Goal: Task Accomplishment & Management: Complete application form

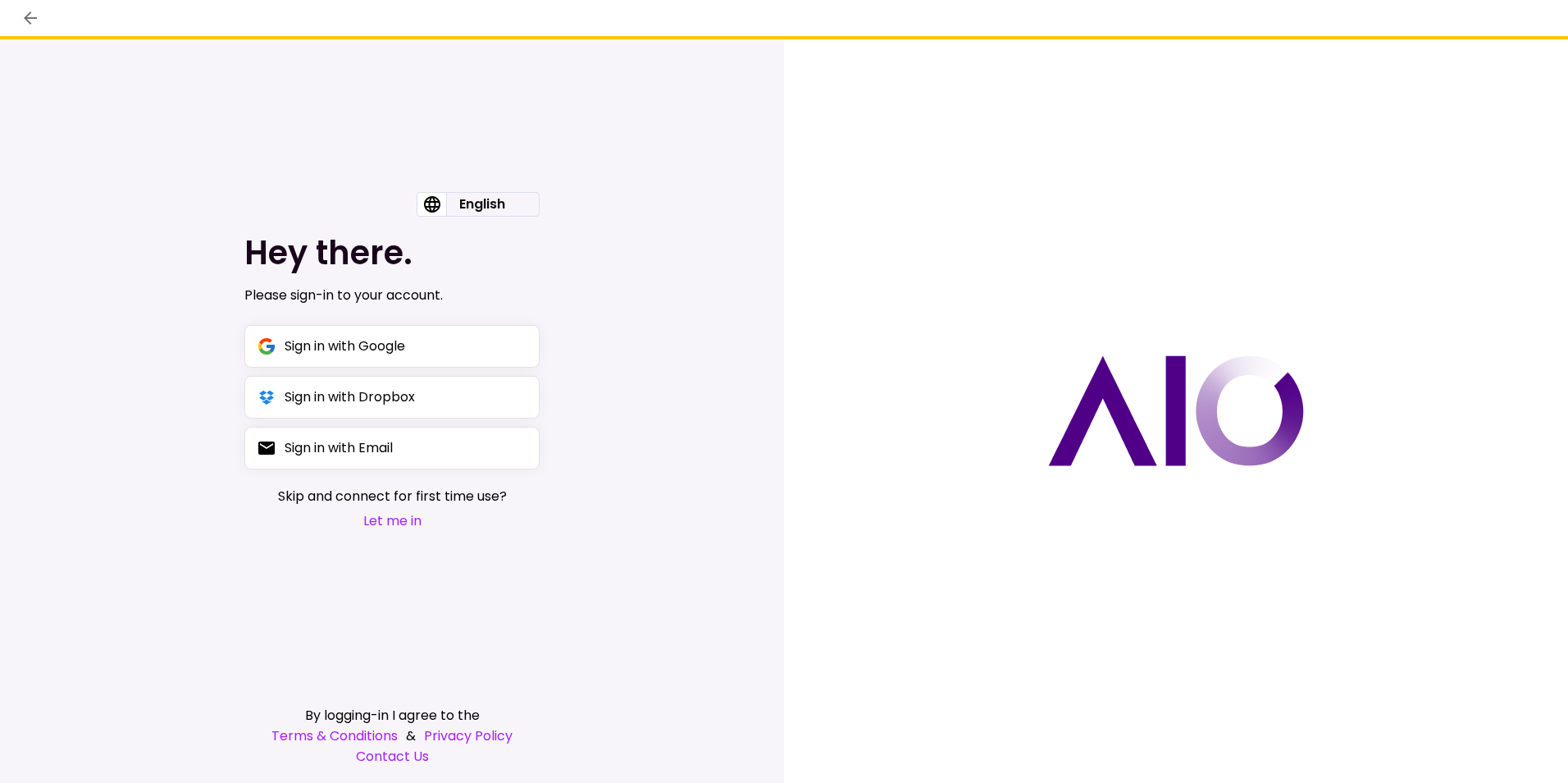
click at [402, 534] on div "English English Hey there. Please sign-in to your account. Sign in with Google …" at bounding box center [391, 382] width 296 height 380
click at [402, 527] on button "Let me in" at bounding box center [392, 520] width 229 height 21
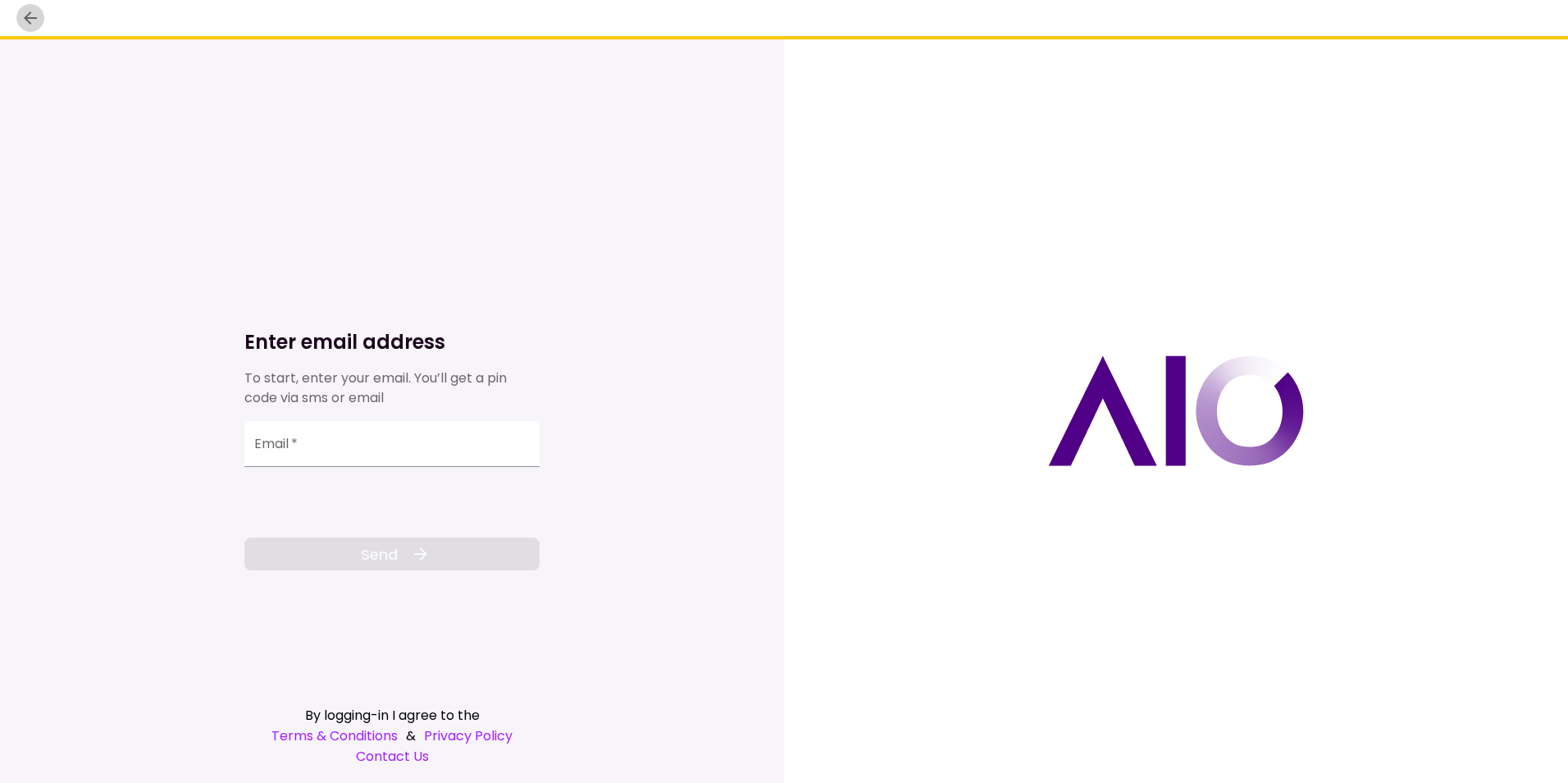
click at [35, 13] on icon "back" at bounding box center [31, 18] width 20 height 20
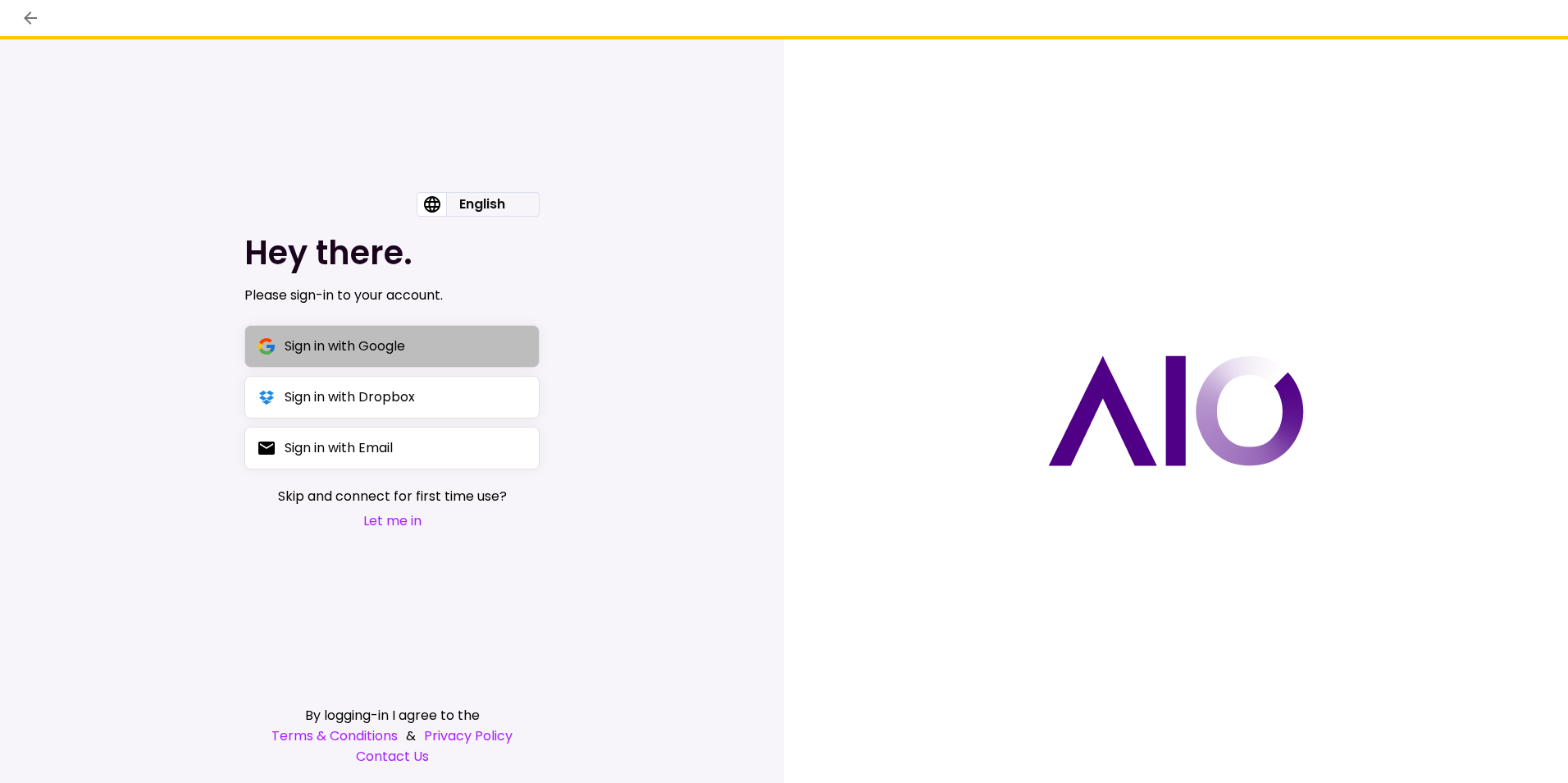
click at [377, 338] on div "Sign in with Google" at bounding box center [344, 345] width 120 height 21
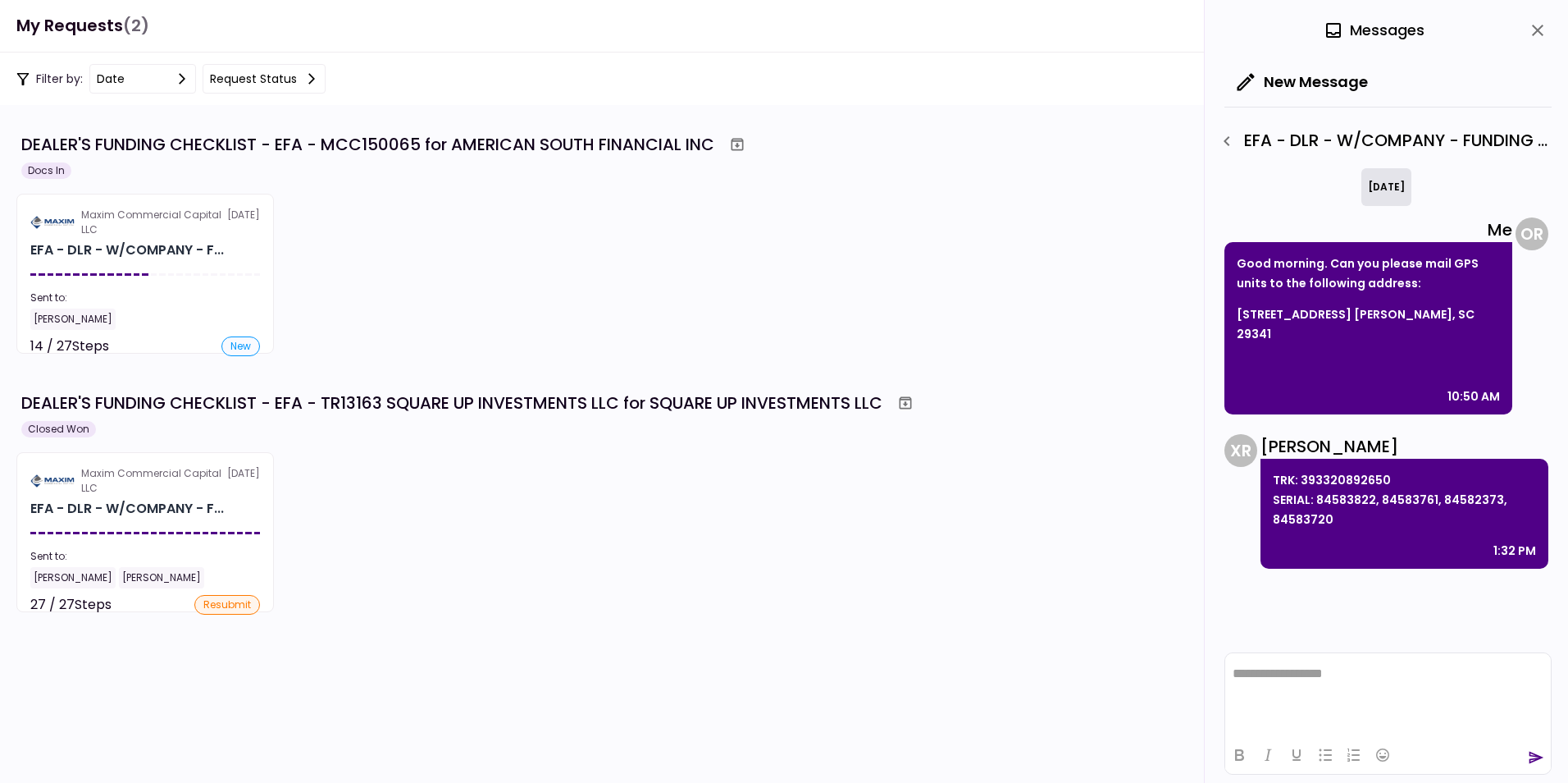
click at [1329, 470] on p "TRK: 393320892650 SERIAL: 84583822, 84583761, 84582373, 84583720" at bounding box center [1404, 499] width 263 height 59
copy p "393320892650"
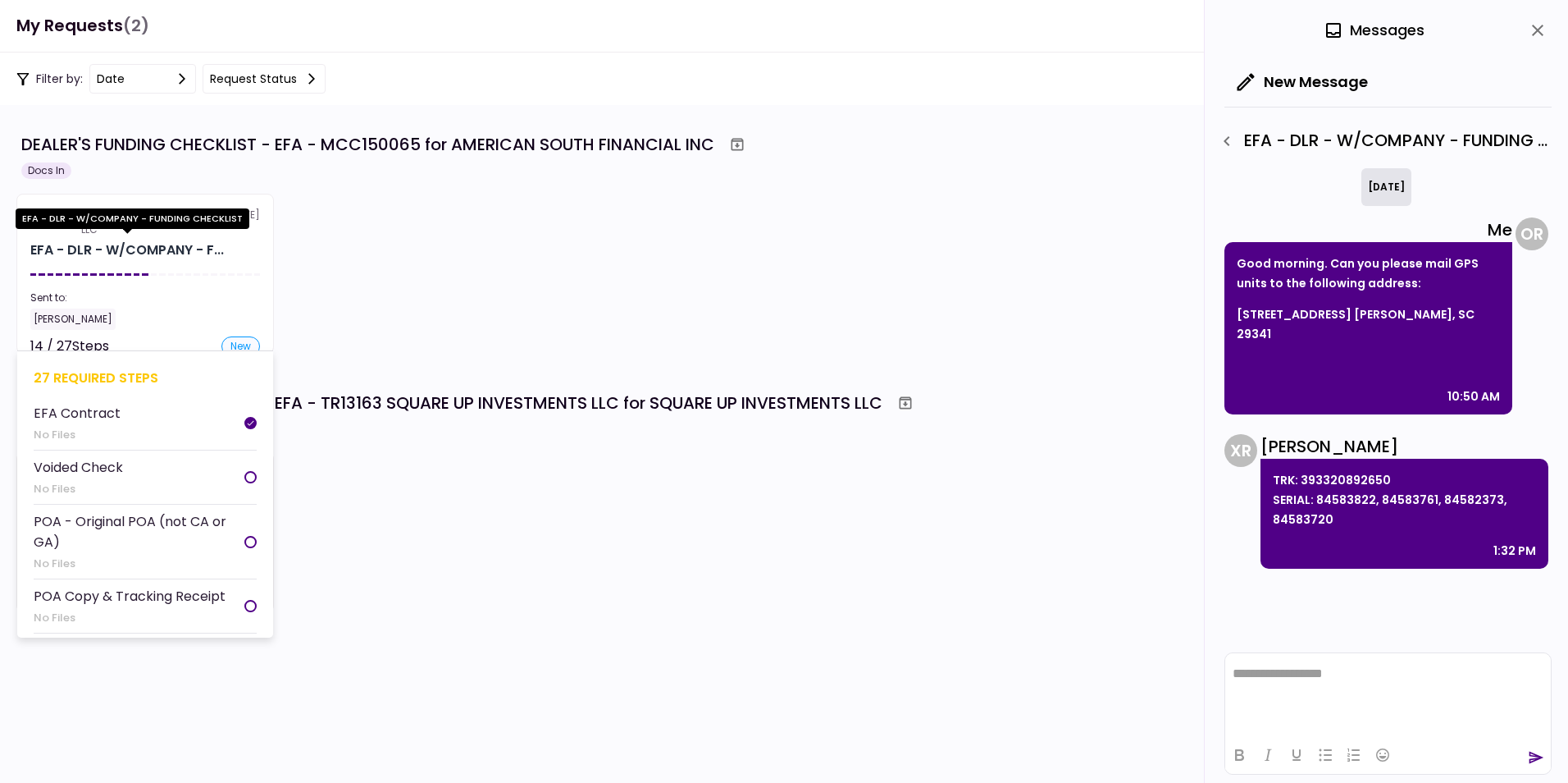
click at [146, 251] on div "EFA - DLR - W/COMPANY - F..." at bounding box center [127, 250] width 193 height 20
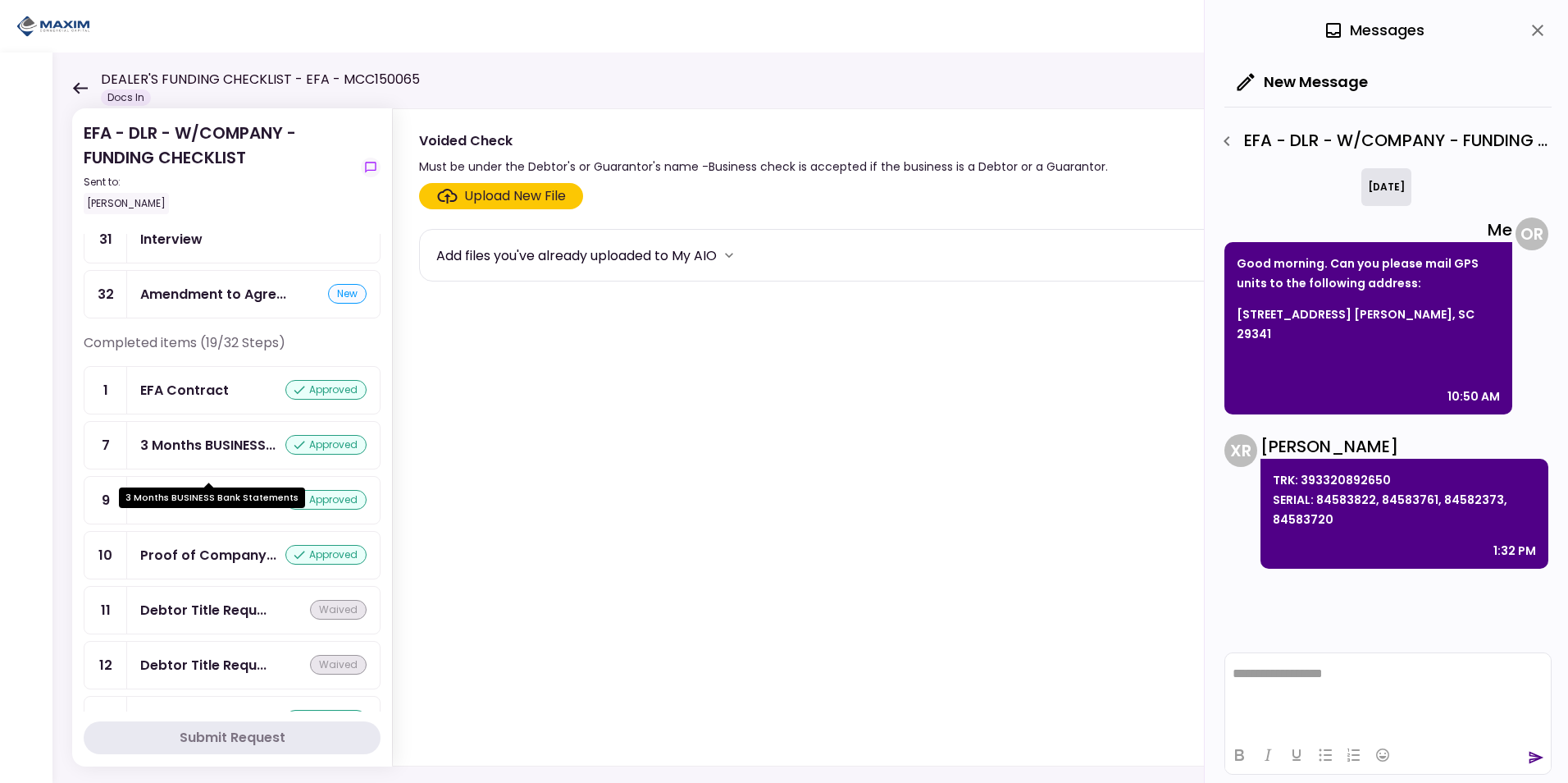
scroll to position [574, 0]
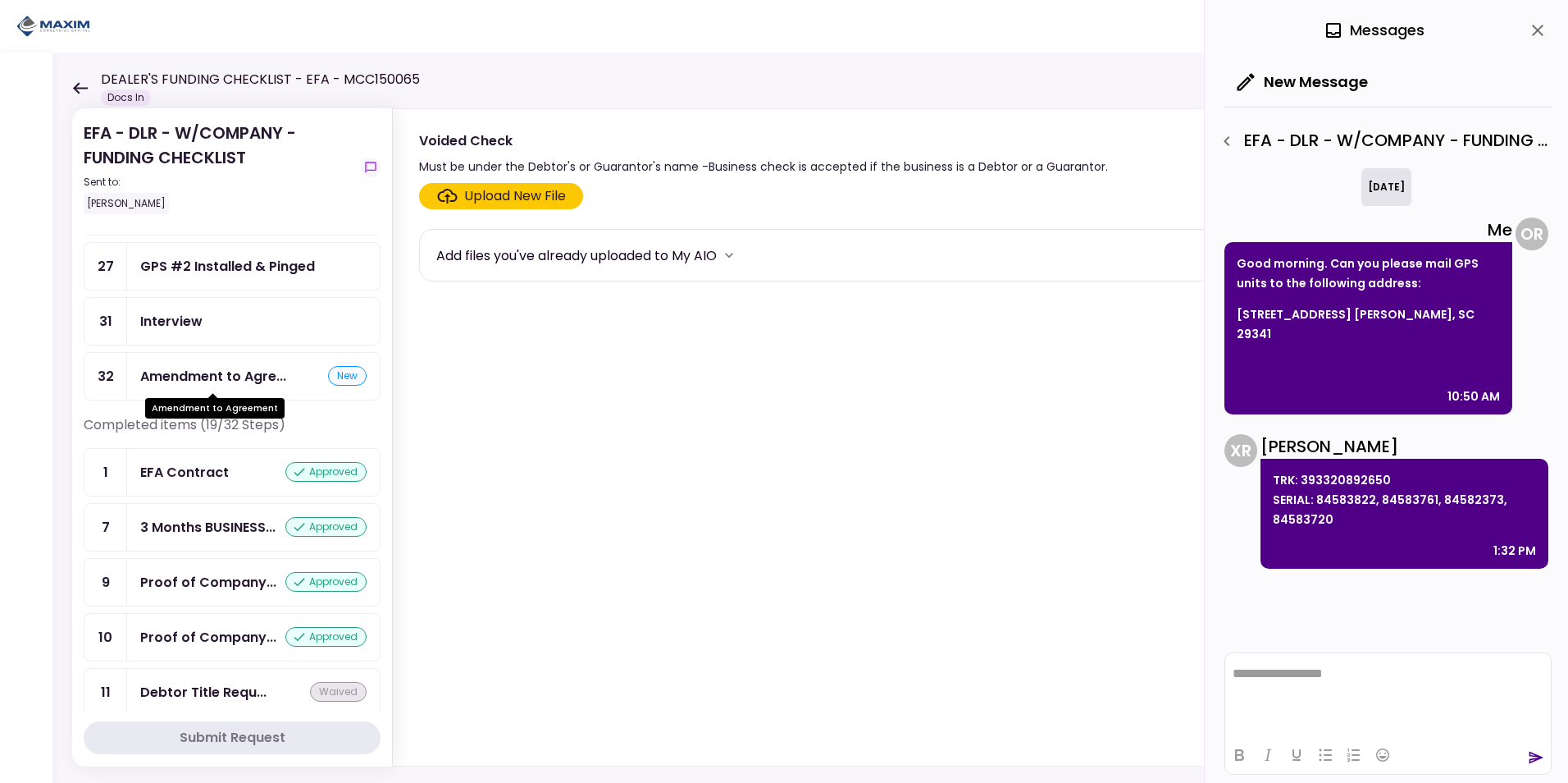
click at [247, 385] on div "Amendment to Agre..." at bounding box center [213, 376] width 146 height 21
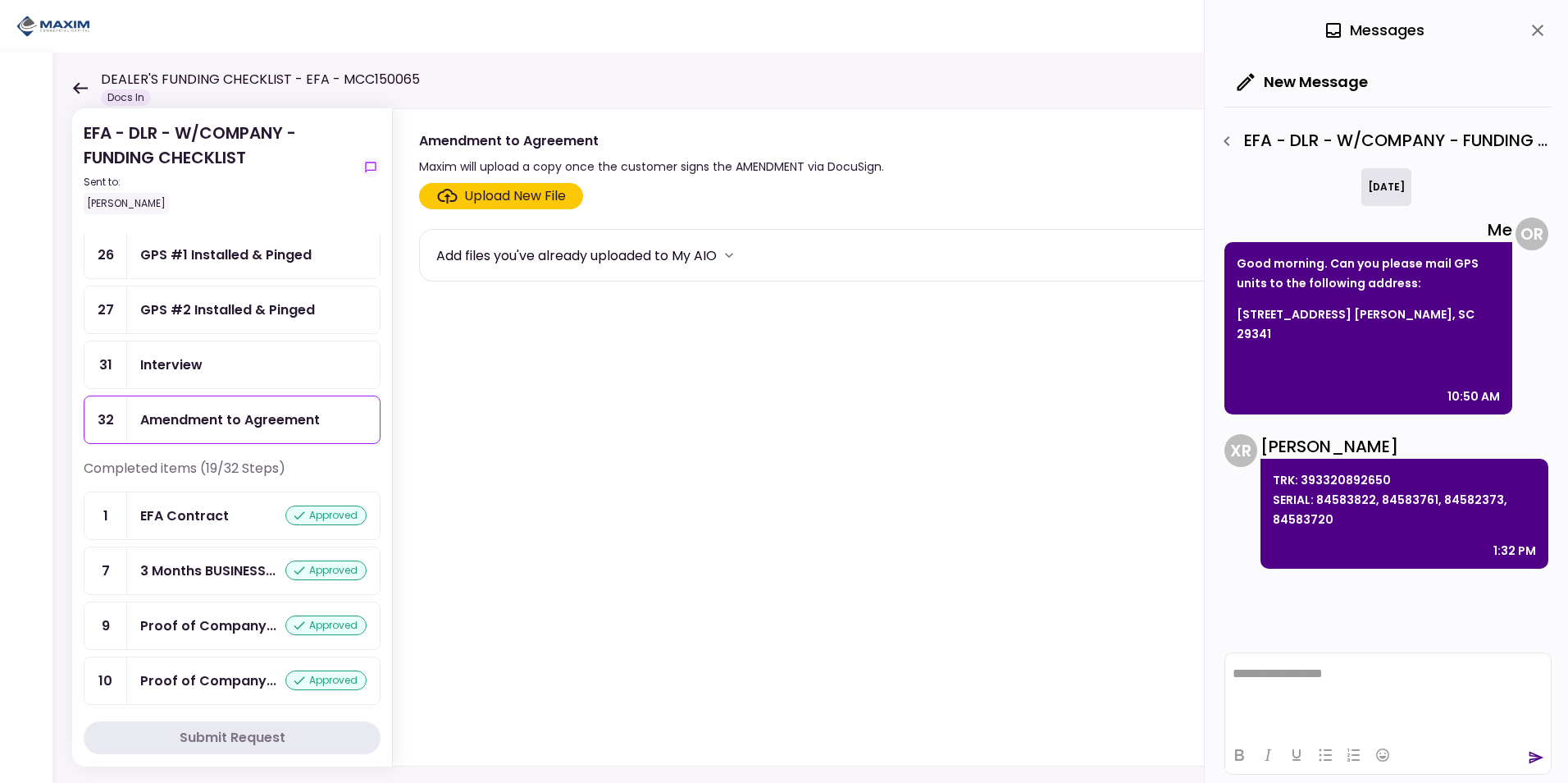
scroll to position [492, 0]
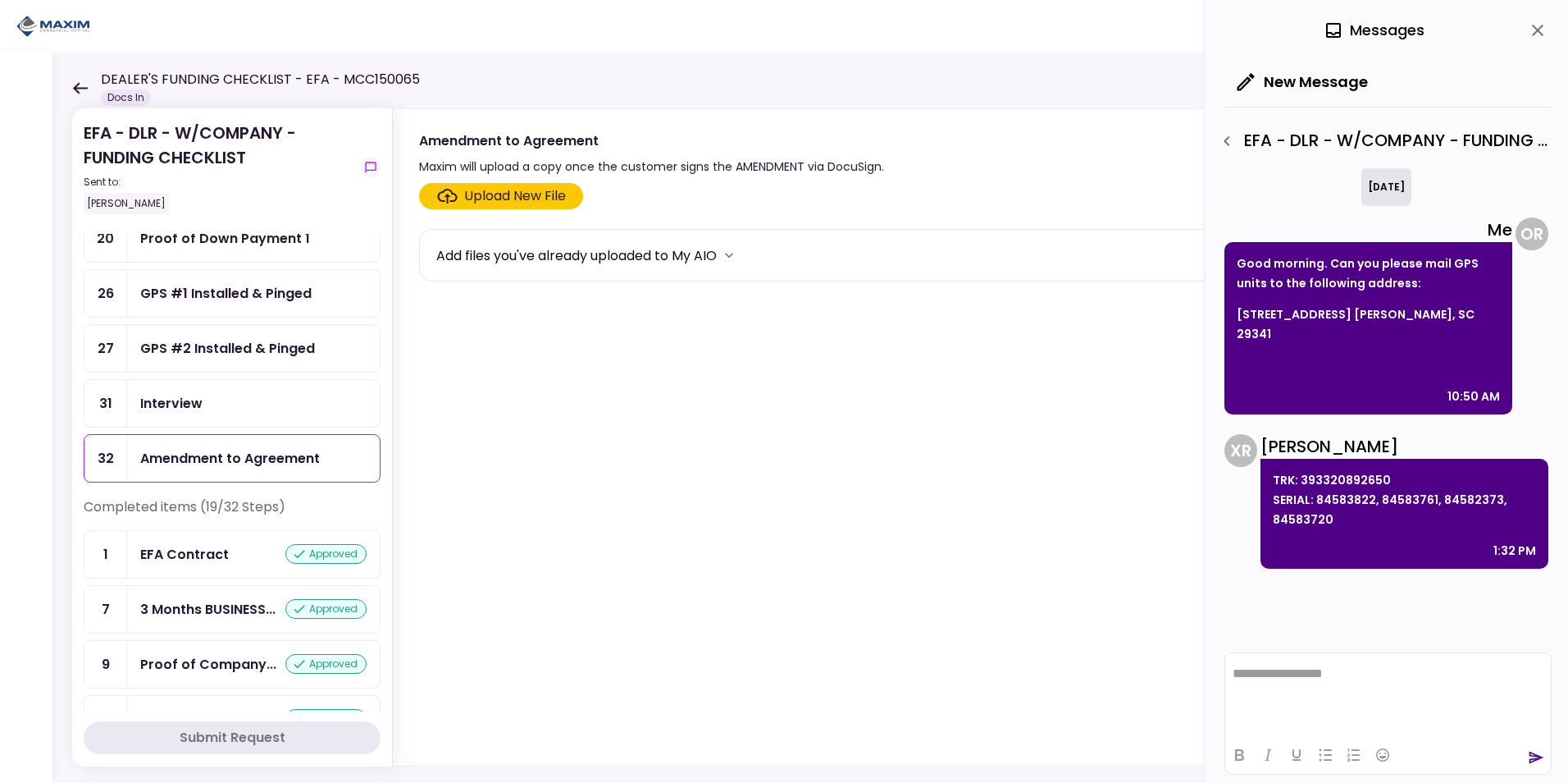
click at [347, 458] on div "Amendment to Agreement" at bounding box center [253, 458] width 226 height 21
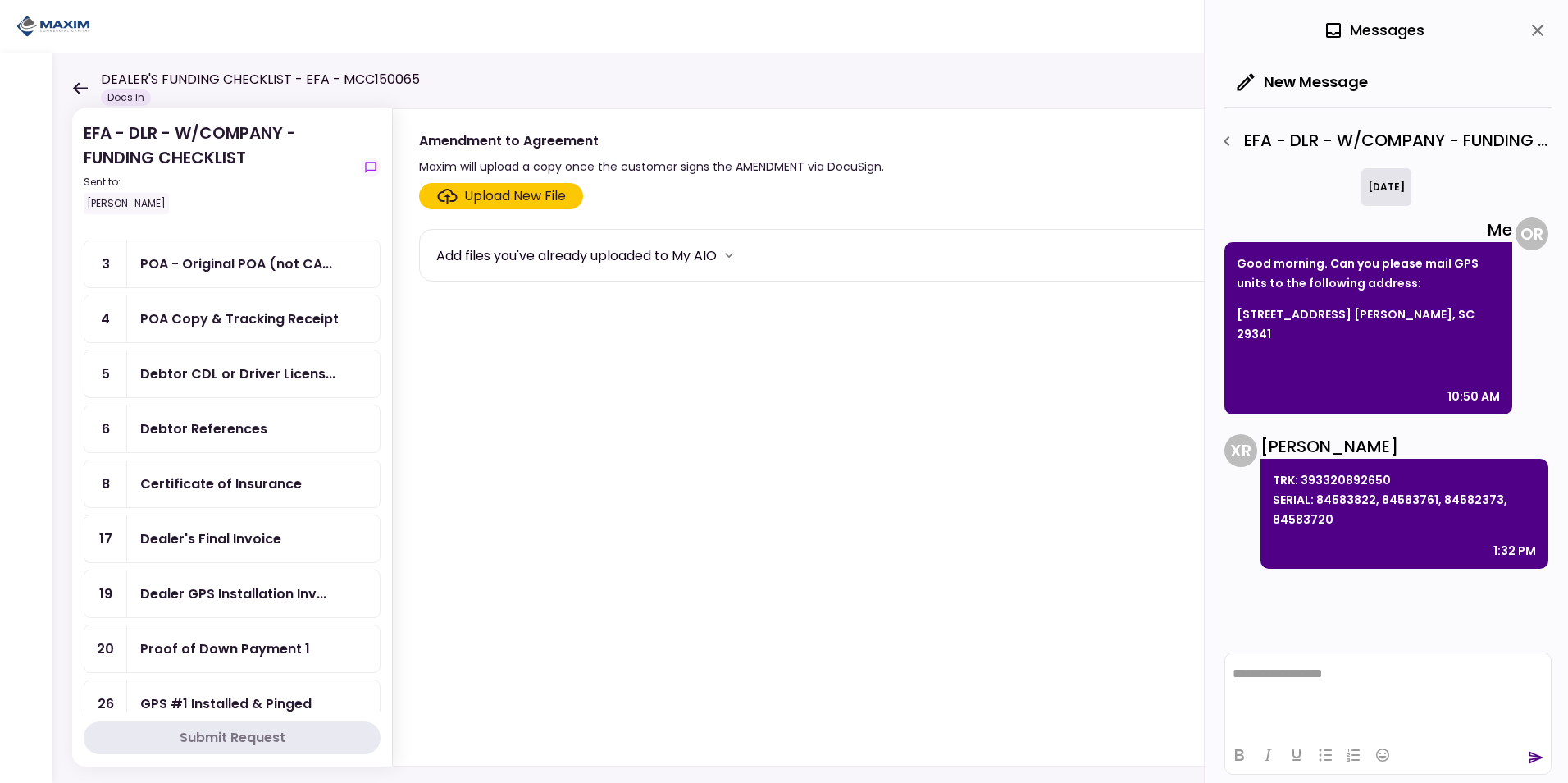
scroll to position [0, 0]
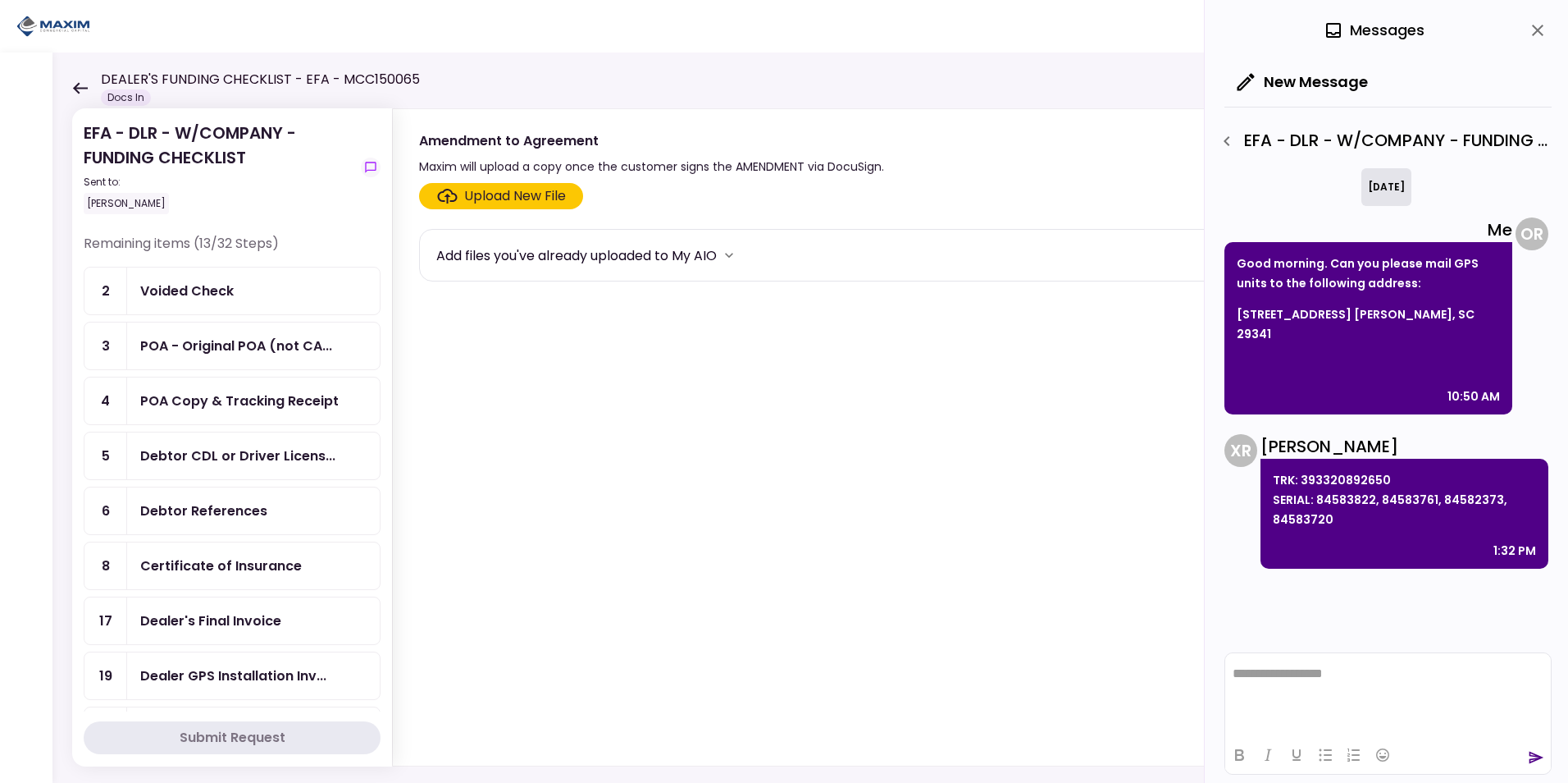
drag, startPoint x: 239, startPoint y: 295, endPoint x: 248, endPoint y: 303, distance: 12.0
click at [239, 295] on div "Voided Check" at bounding box center [253, 290] width 226 height 21
click at [469, 201] on div "Upload New File" at bounding box center [515, 196] width 102 height 20
click at [0, 0] on input "Upload New File" at bounding box center [0, 0] width 0 height 0
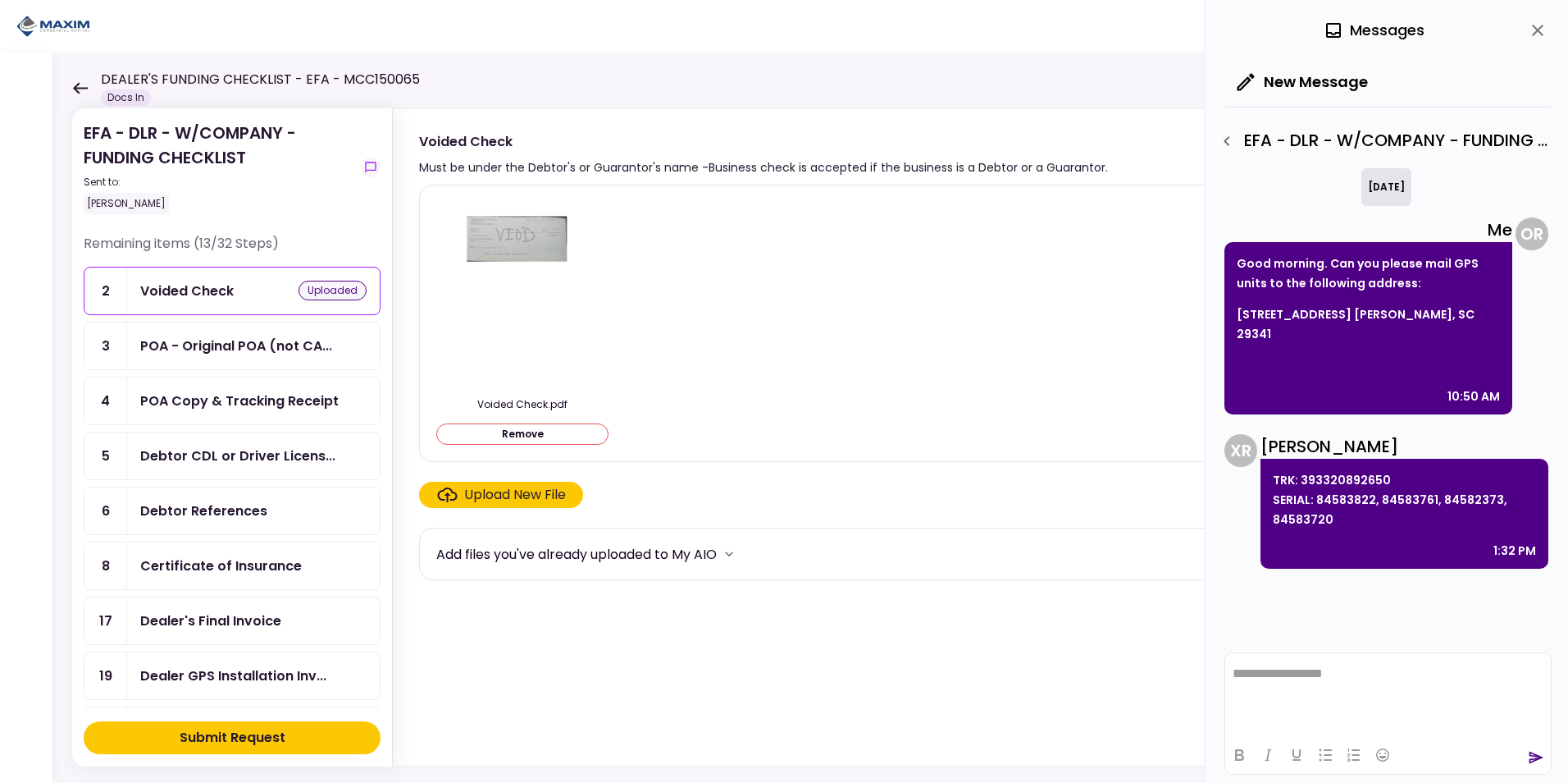
click at [238, 731] on div "Submit Request" at bounding box center [232, 738] width 106 height 20
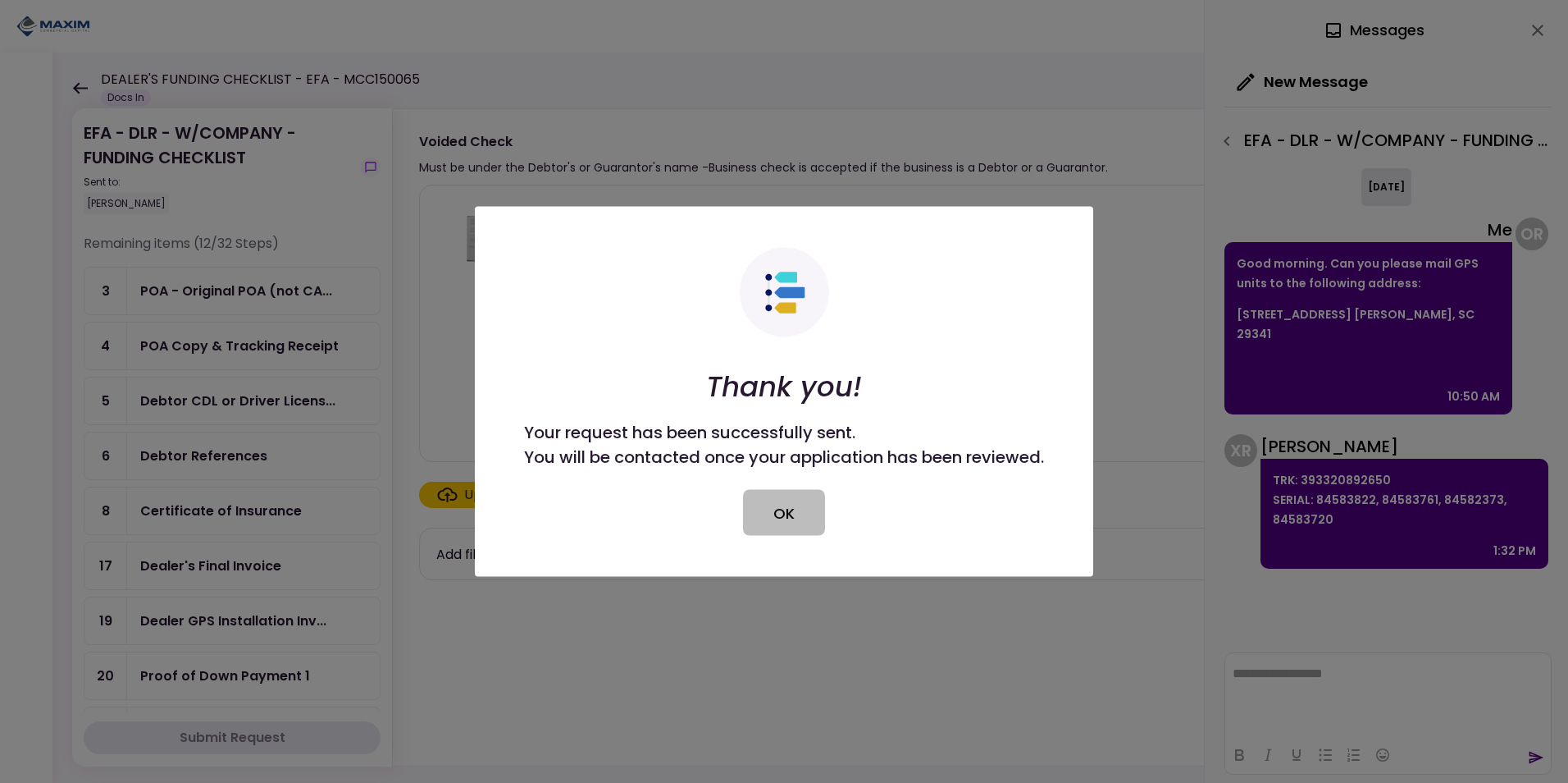
click at [787, 511] on button "OK" at bounding box center [784, 513] width 82 height 46
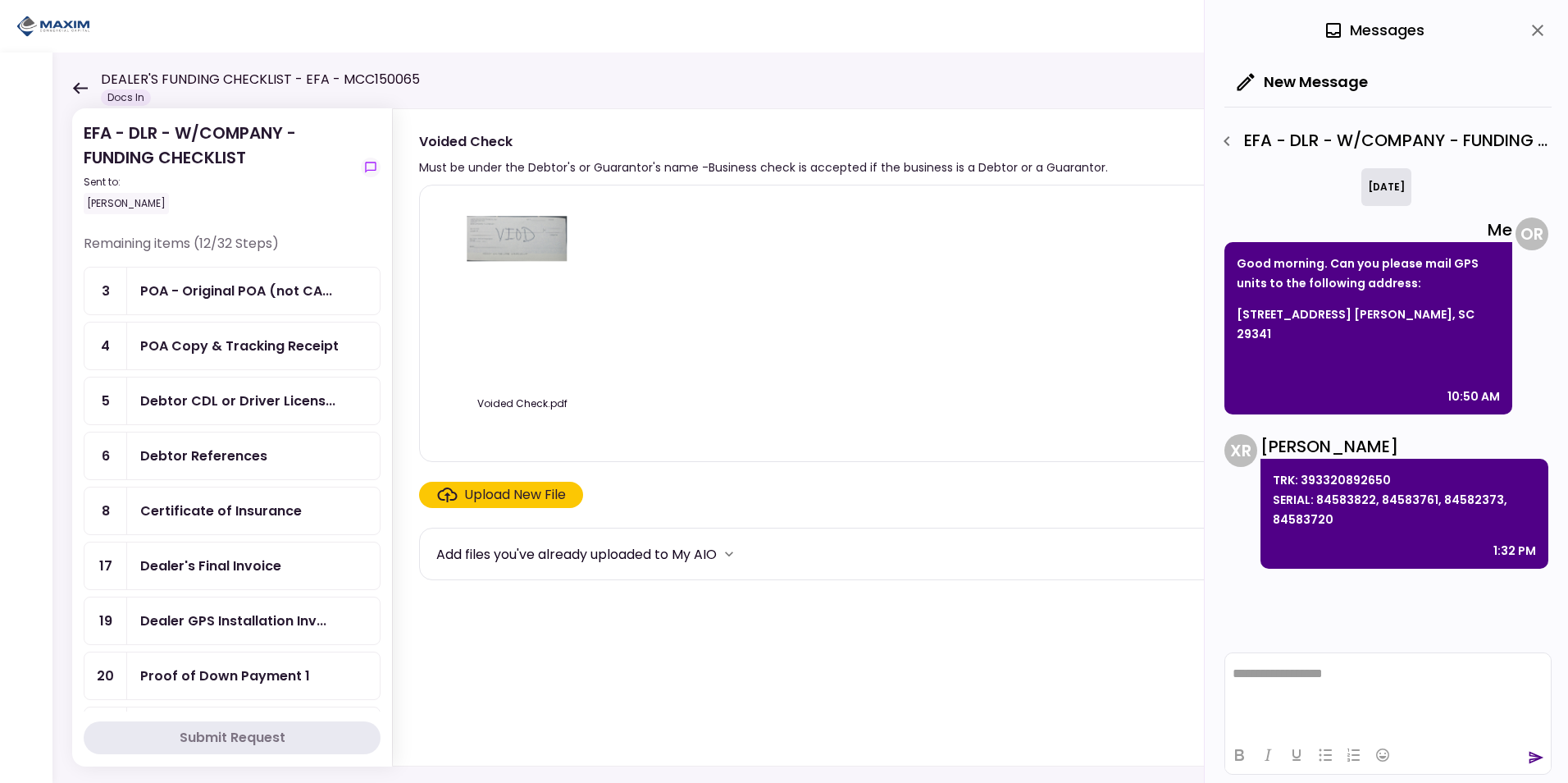
click at [262, 411] on div "Debtor CDL or Driver Licens..." at bounding box center [253, 401] width 252 height 47
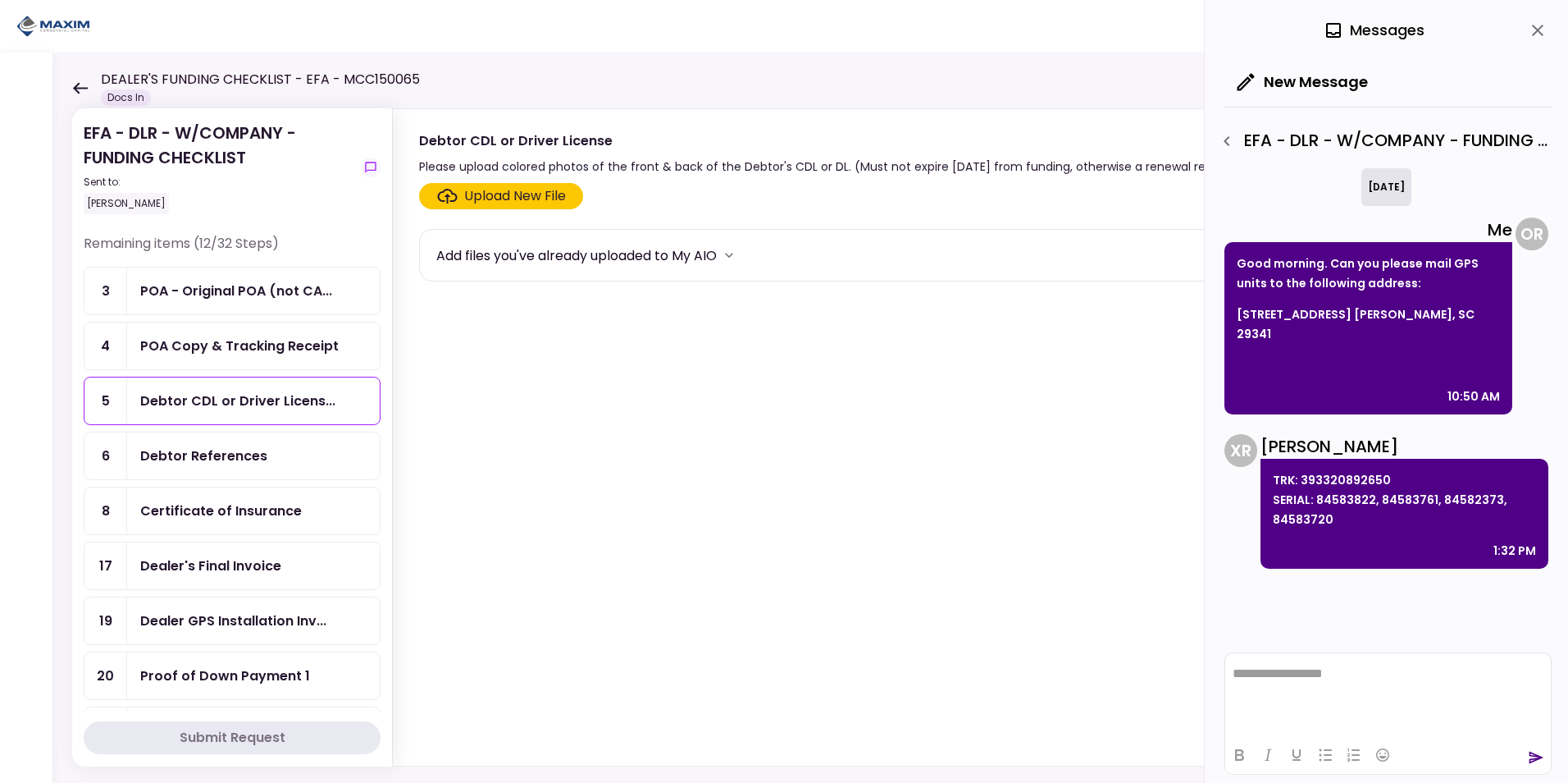
click at [1228, 137] on icon "button" at bounding box center [1226, 141] width 5 height 10
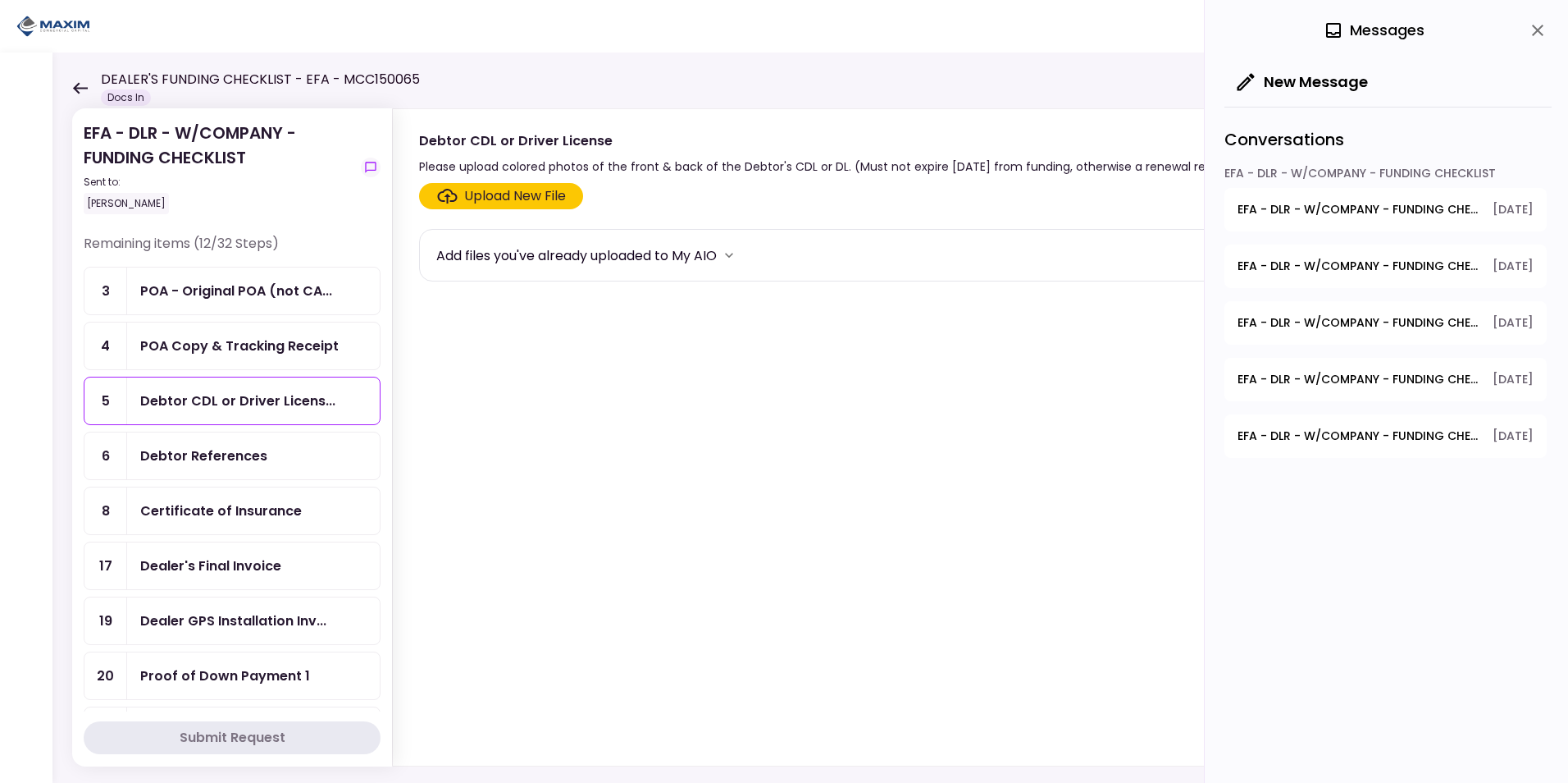
click at [1381, 421] on button "EFA - DLR - W/COMPANY - FUNDING CHECKLIST - Debtor CDL or Driver License [DATE]" at bounding box center [1385, 436] width 323 height 43
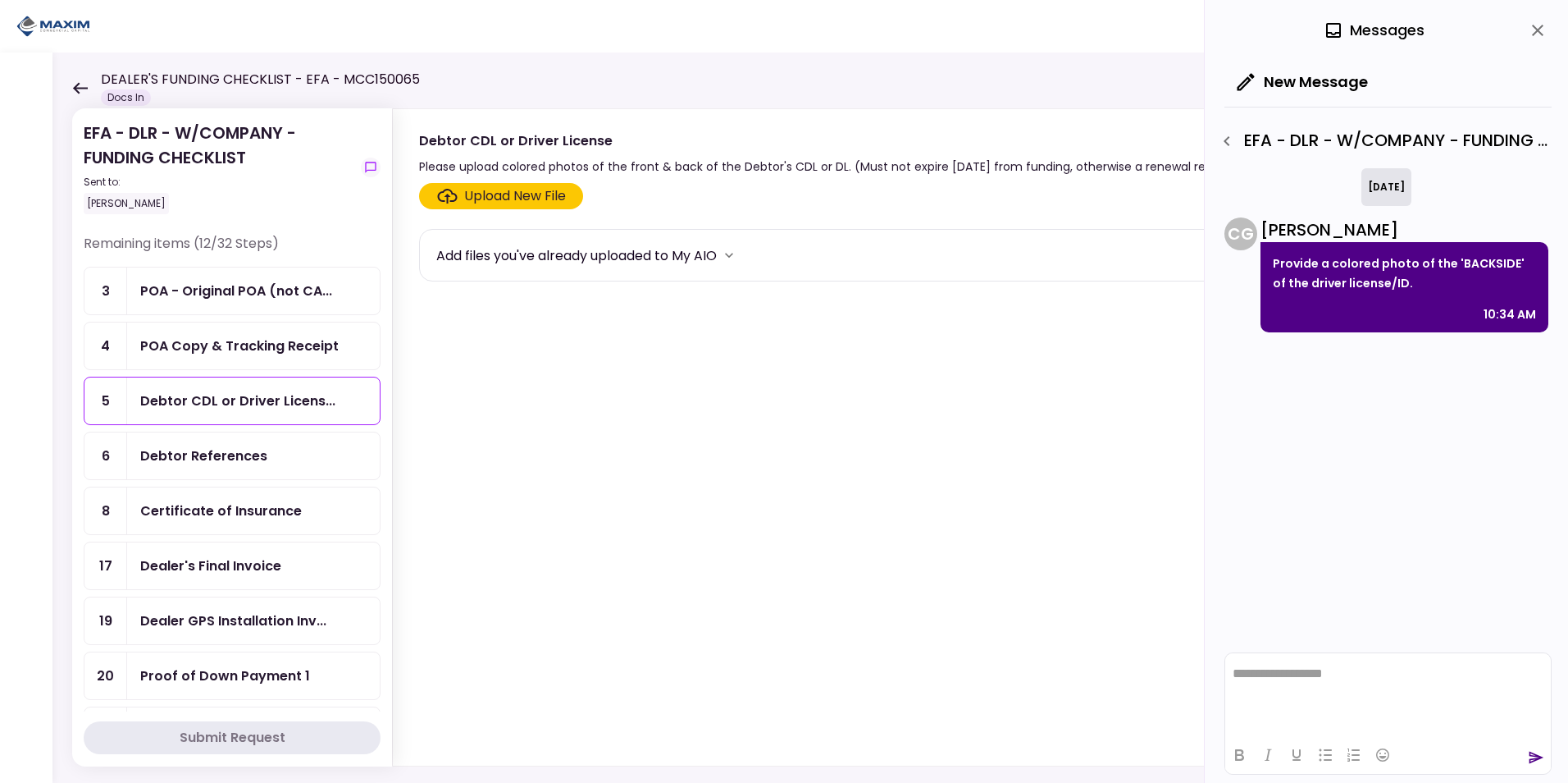
click at [487, 199] on div "Upload New File" at bounding box center [515, 196] width 102 height 20
click at [0, 0] on input "Upload New File" at bounding box center [0, 0] width 0 height 0
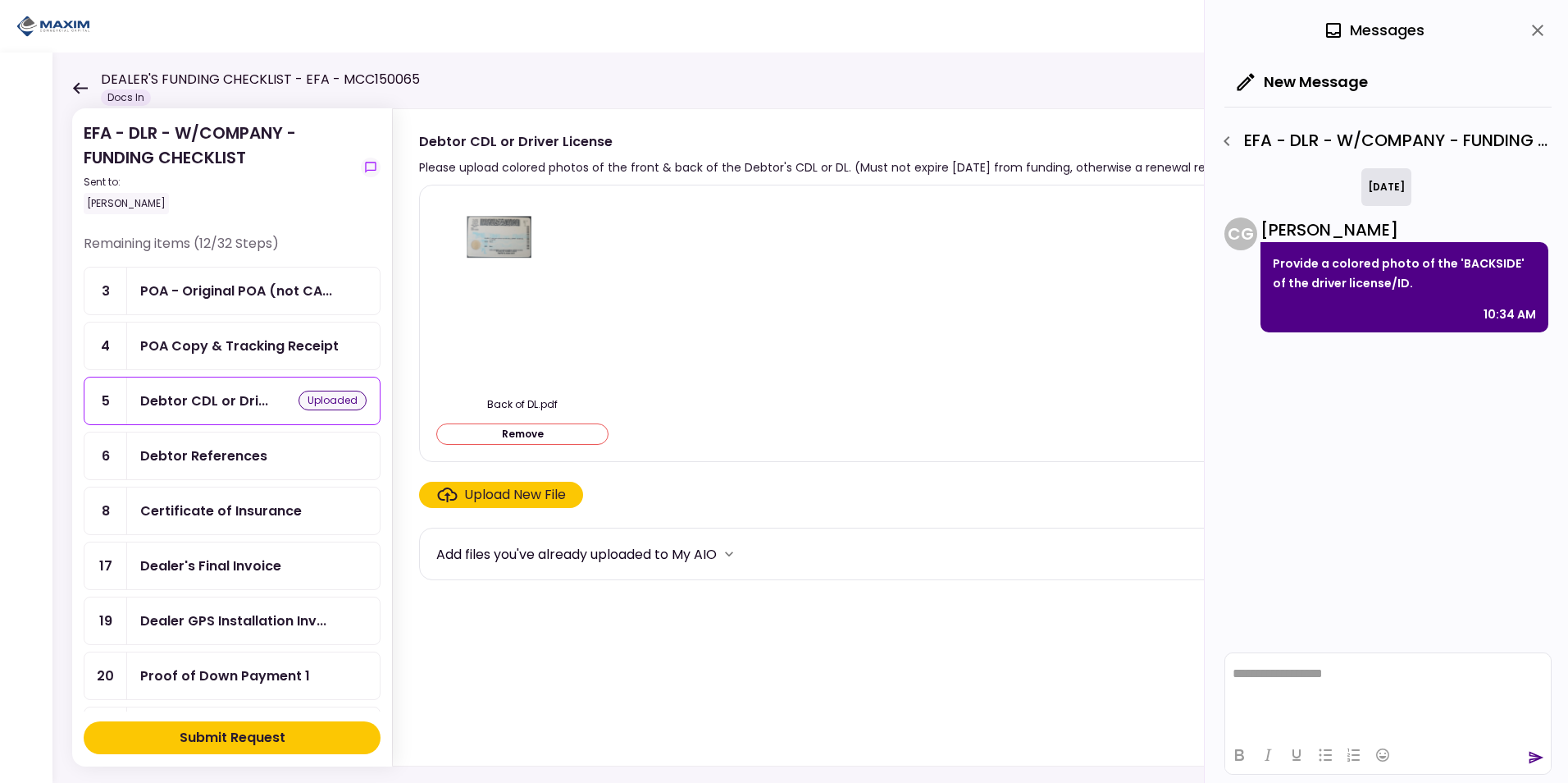
click at [238, 735] on div "Submit Request" at bounding box center [232, 738] width 106 height 20
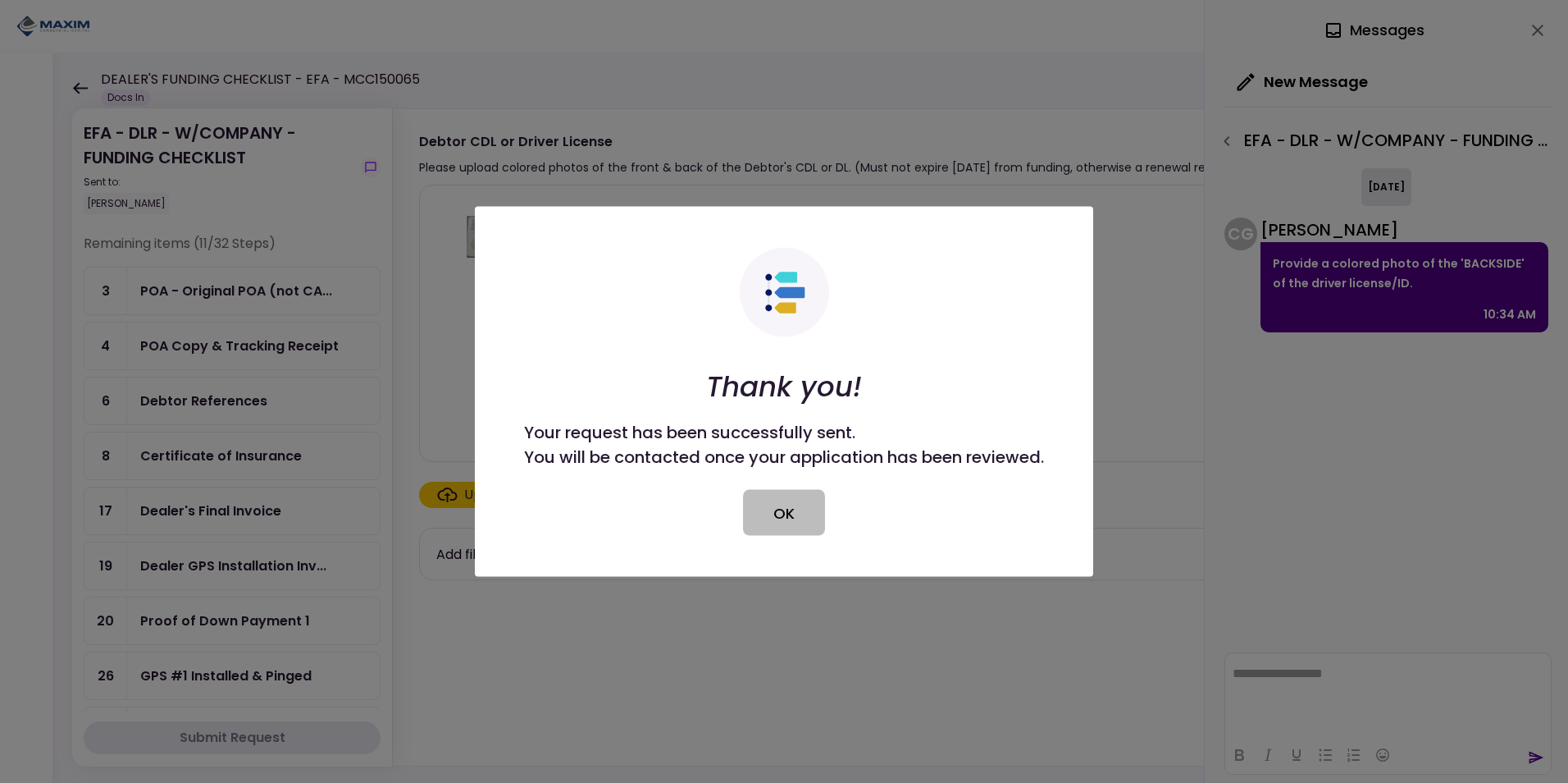
click at [787, 513] on button "OK" at bounding box center [784, 513] width 82 height 46
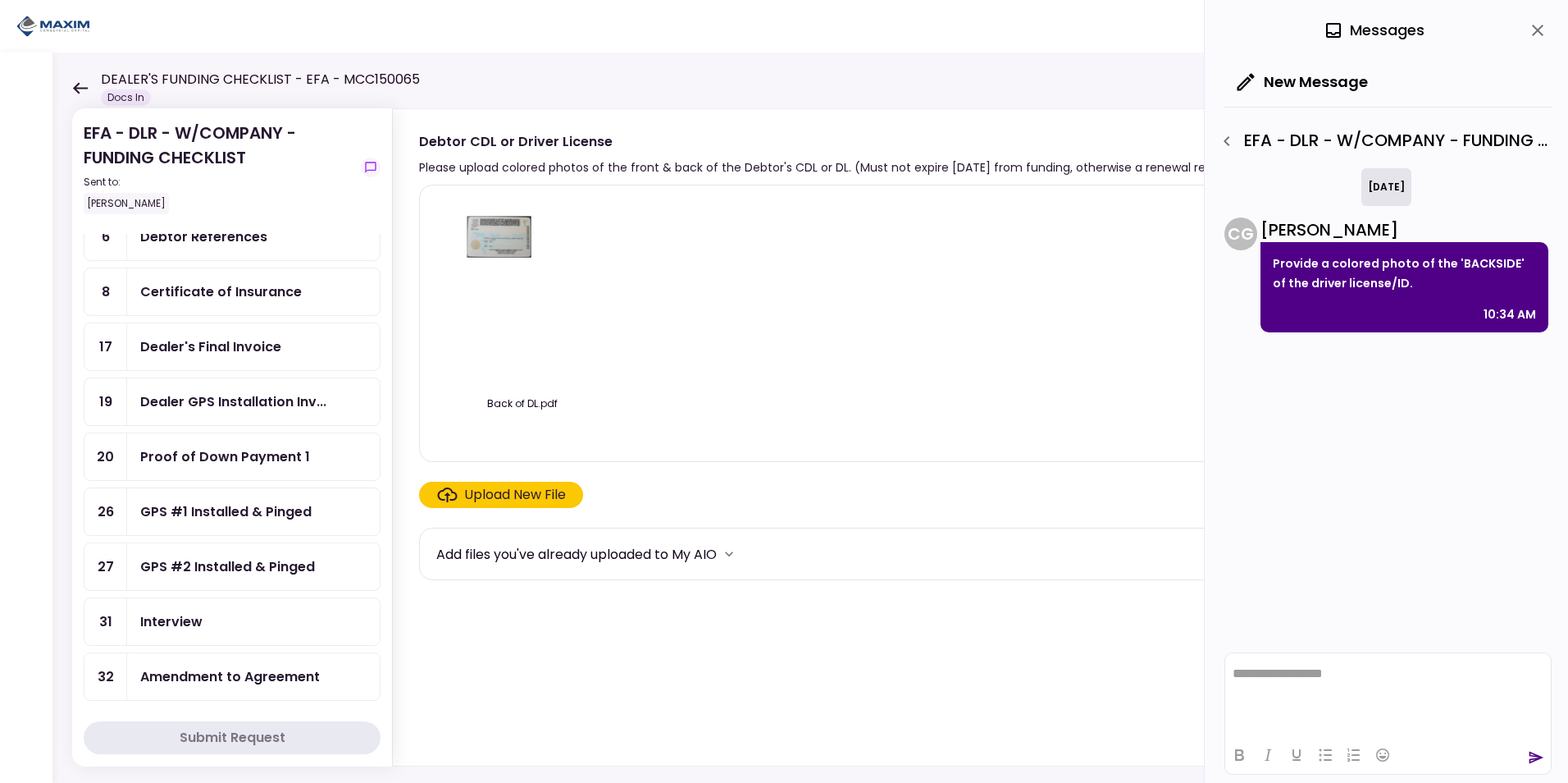
scroll to position [82, 0]
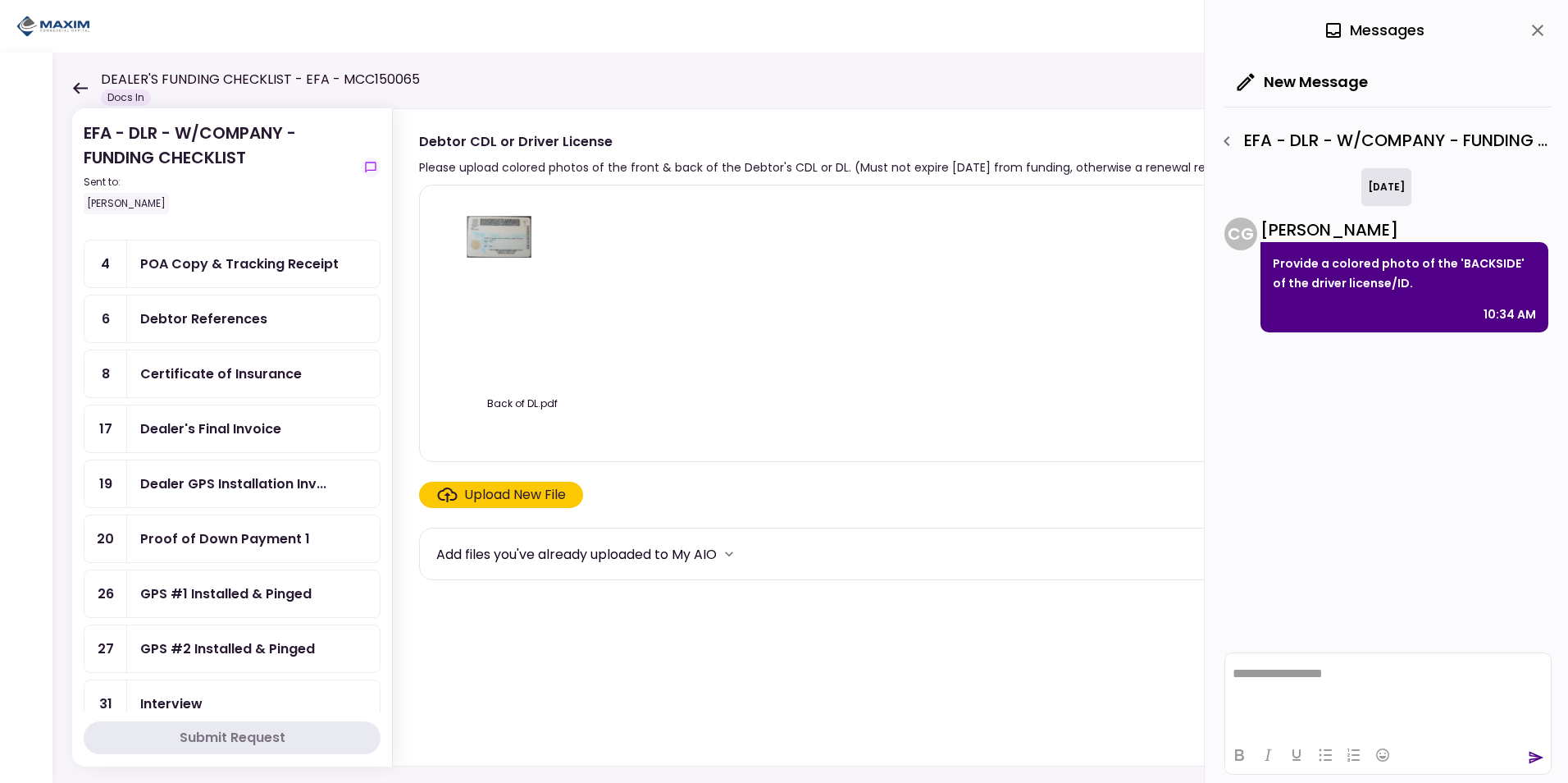
click at [1537, 26] on icon "close" at bounding box center [1538, 31] width 20 height 20
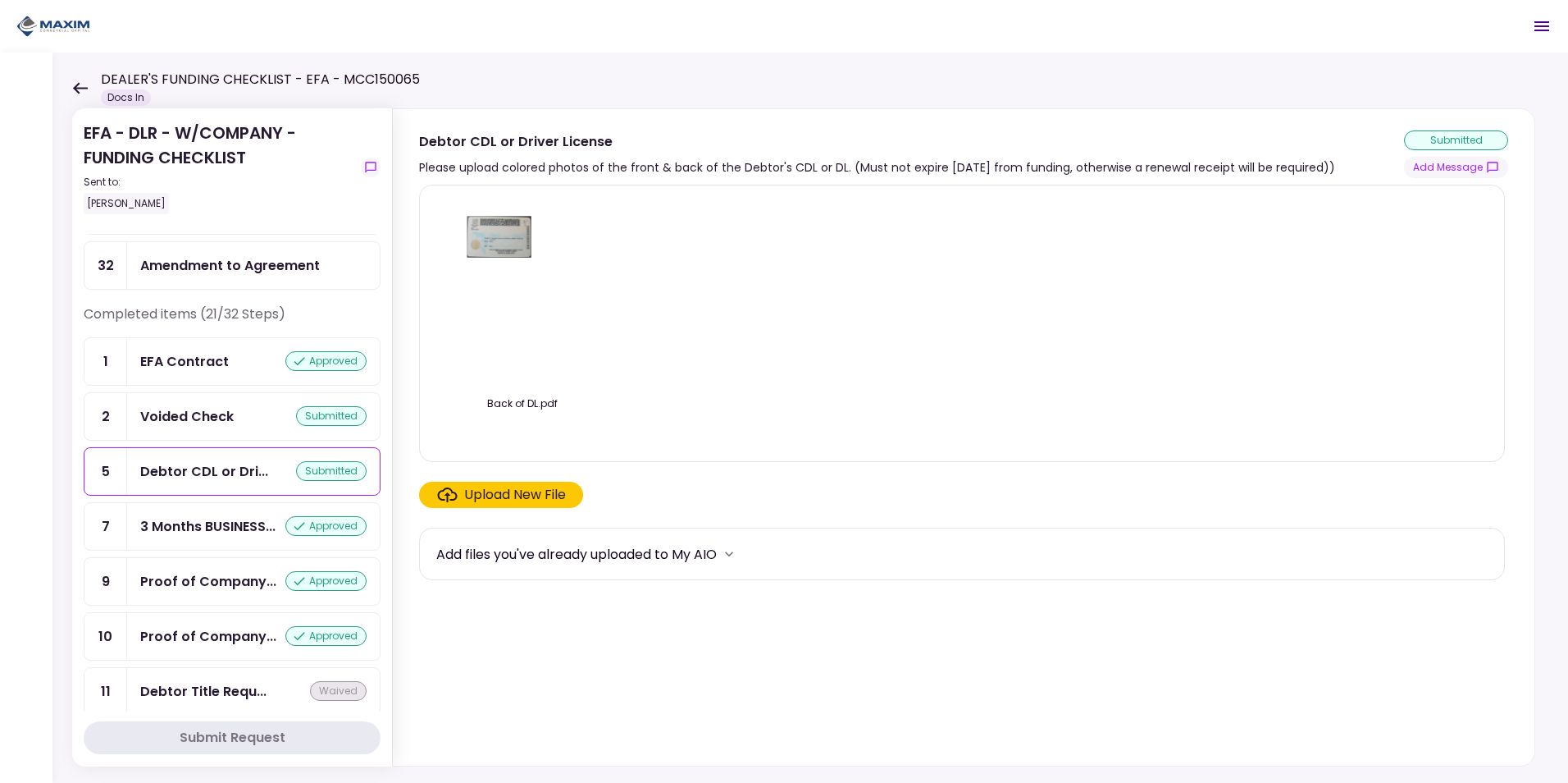
scroll to position [574, 0]
